Goal: Task Accomplishment & Management: Manage account settings

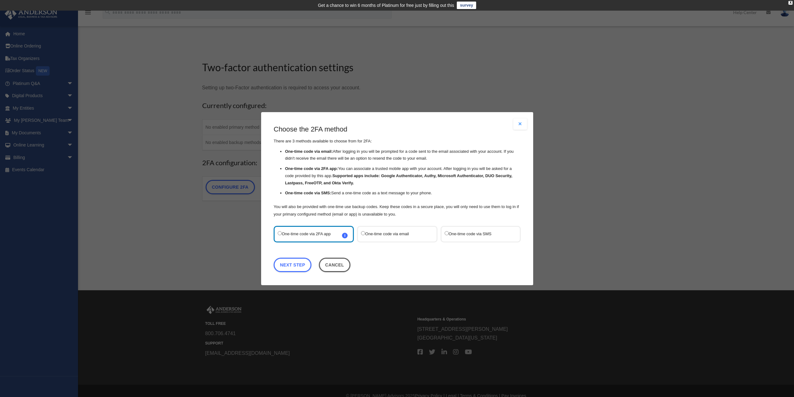
click at [444, 233] on div "One-time code via SMS" at bounding box center [480, 233] width 80 height 17
click at [308, 263] on link "Next Step" at bounding box center [293, 264] width 38 height 14
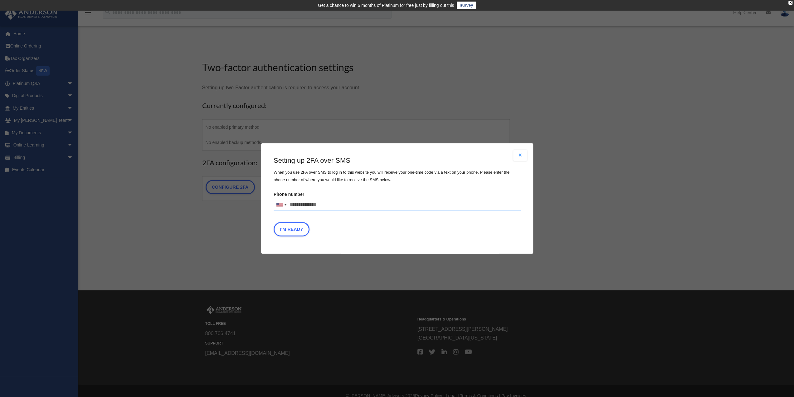
click at [300, 202] on input "Phone number United States +1 United Kingdom +44 Afghanistan (‫افغانستان‬‎) +93…" at bounding box center [397, 205] width 247 height 12
type input "**********"
click at [297, 228] on button "I'm Ready" at bounding box center [292, 229] width 36 height 14
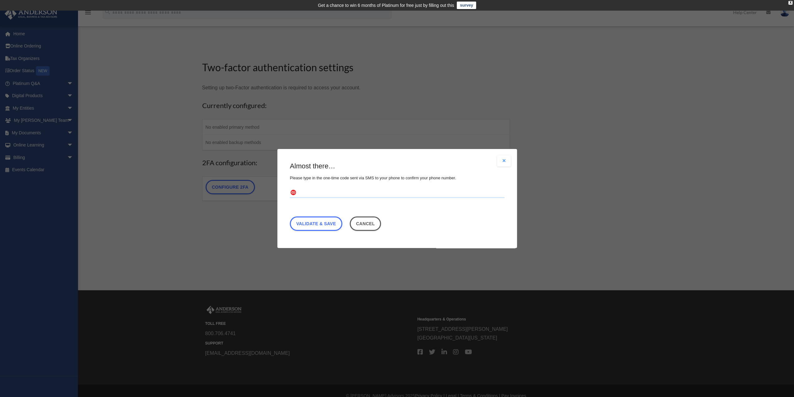
click at [319, 192] on input "text" at bounding box center [397, 193] width 215 height 10
type input "******"
click at [329, 223] on link "Validate & Save" at bounding box center [316, 223] width 52 height 14
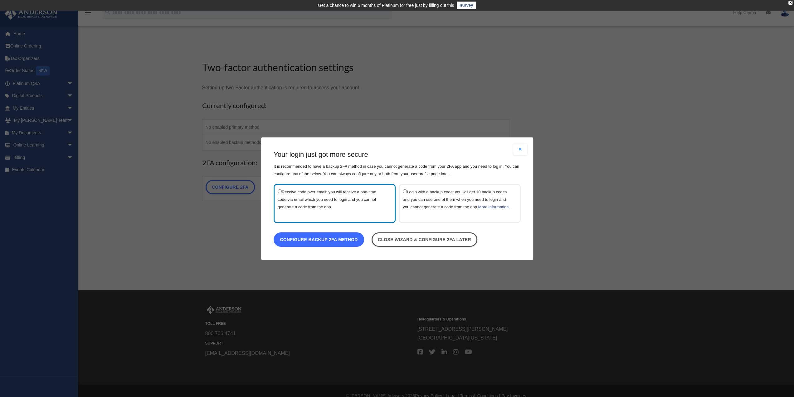
click at [358, 245] on link "Configure backup 2FA method" at bounding box center [319, 239] width 91 height 14
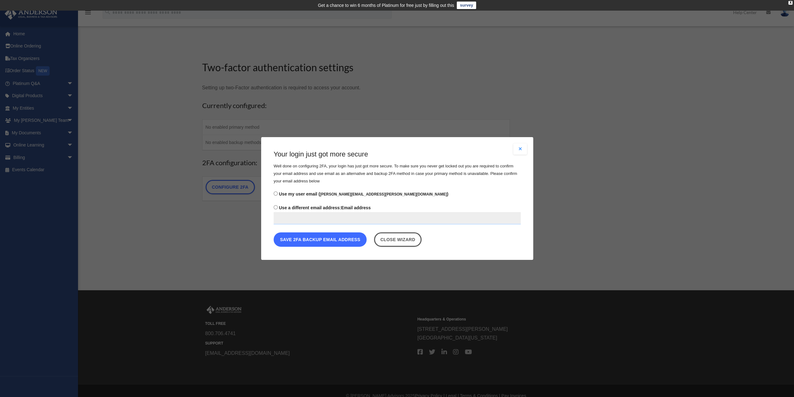
click at [358, 242] on button "Save 2FA backup email address" at bounding box center [320, 239] width 93 height 14
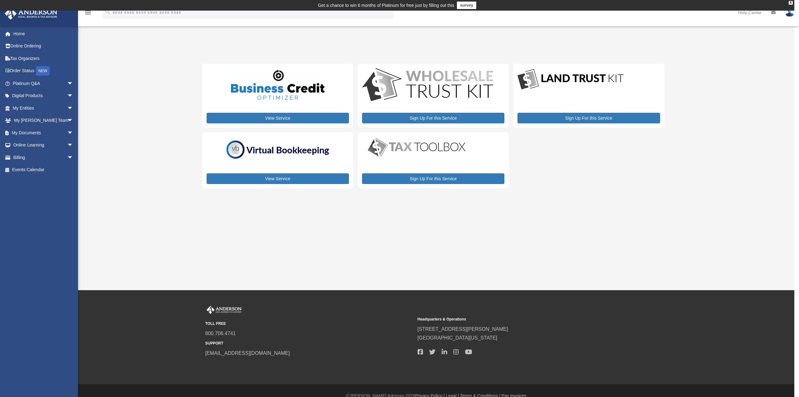
click at [126, 123] on div "My Services [PERSON_NAME][EMAIL_ADDRESS][PERSON_NAME][DOMAIN_NAME] Sign Out [PE…" at bounding box center [397, 118] width 794 height 153
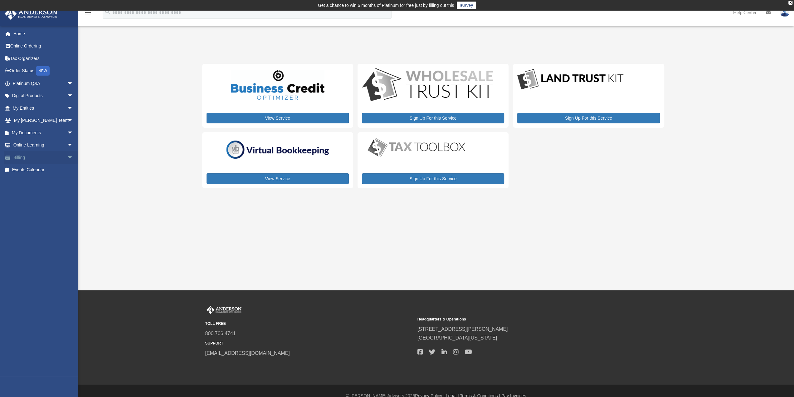
click at [39, 155] on link "Billing arrow_drop_down" at bounding box center [43, 157] width 78 height 12
click at [67, 158] on span "arrow_drop_down" at bounding box center [73, 157] width 12 height 13
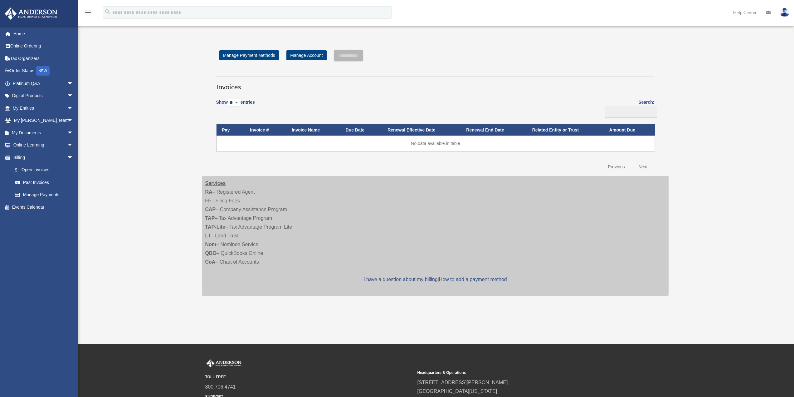
click at [67, 158] on span "arrow_drop_down" at bounding box center [73, 157] width 12 height 13
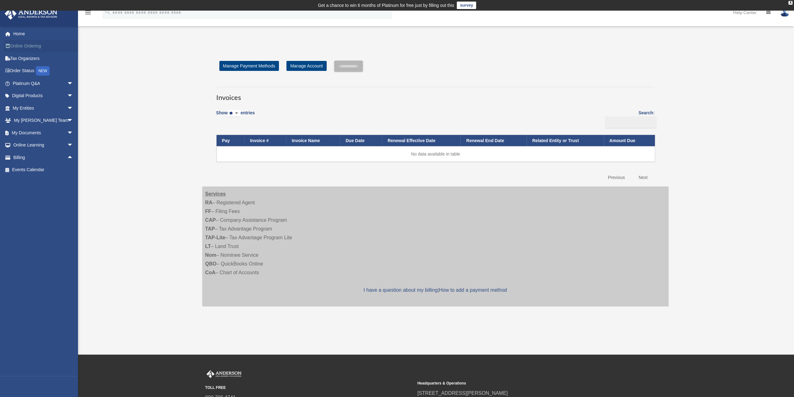
click at [28, 47] on link "Online Ordering" at bounding box center [43, 46] width 78 height 12
